Goal: Transaction & Acquisition: Purchase product/service

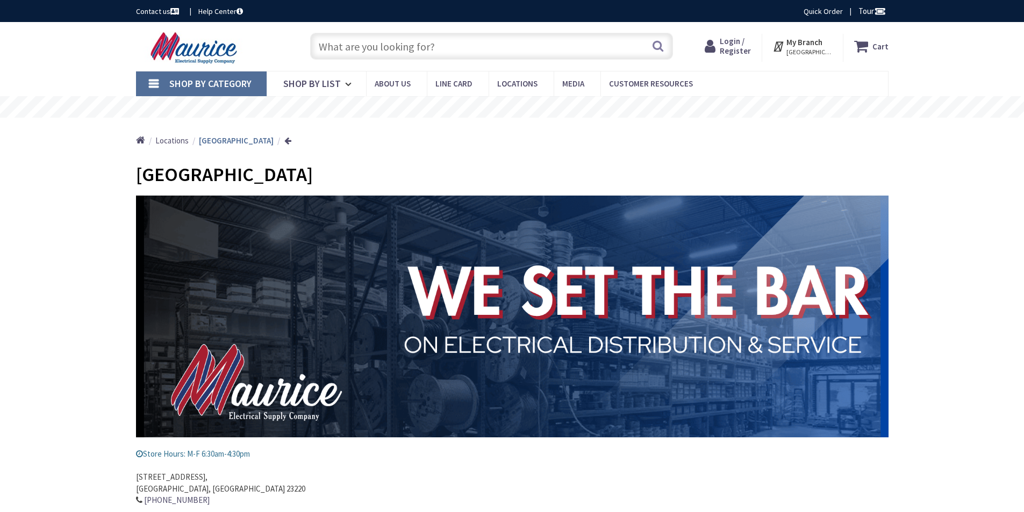
click at [349, 44] on input "text" at bounding box center [491, 46] width 363 height 27
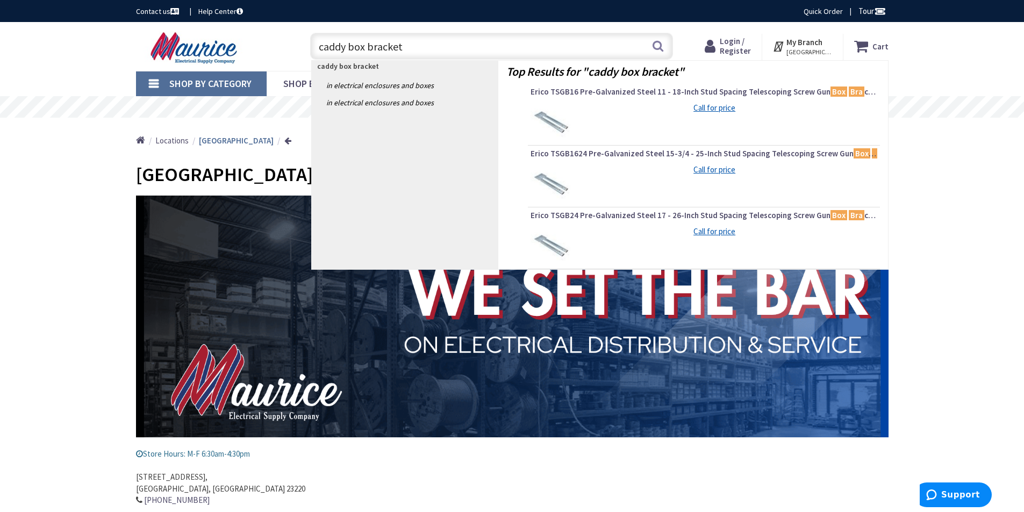
type input "caddy box brackets"
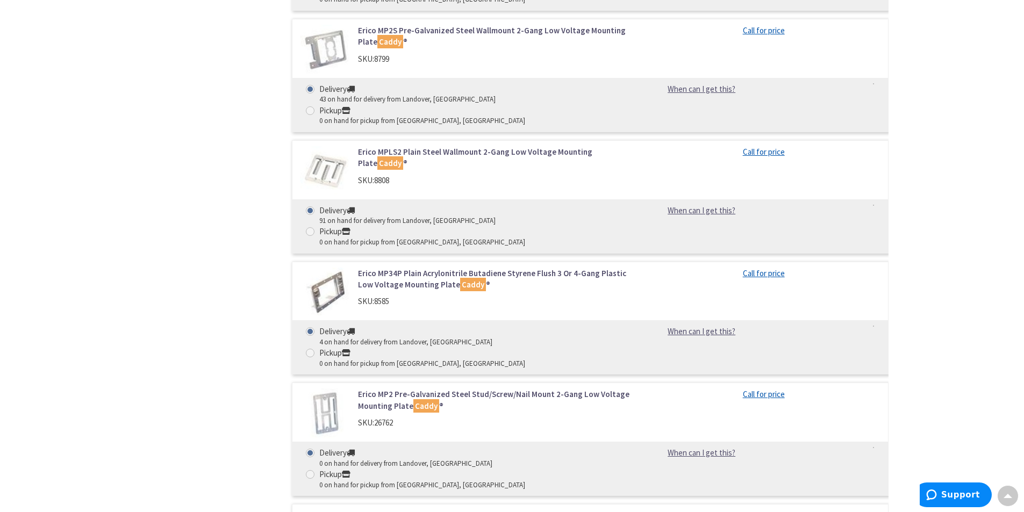
scroll to position [2270, 0]
